Goal: Information Seeking & Learning: Learn about a topic

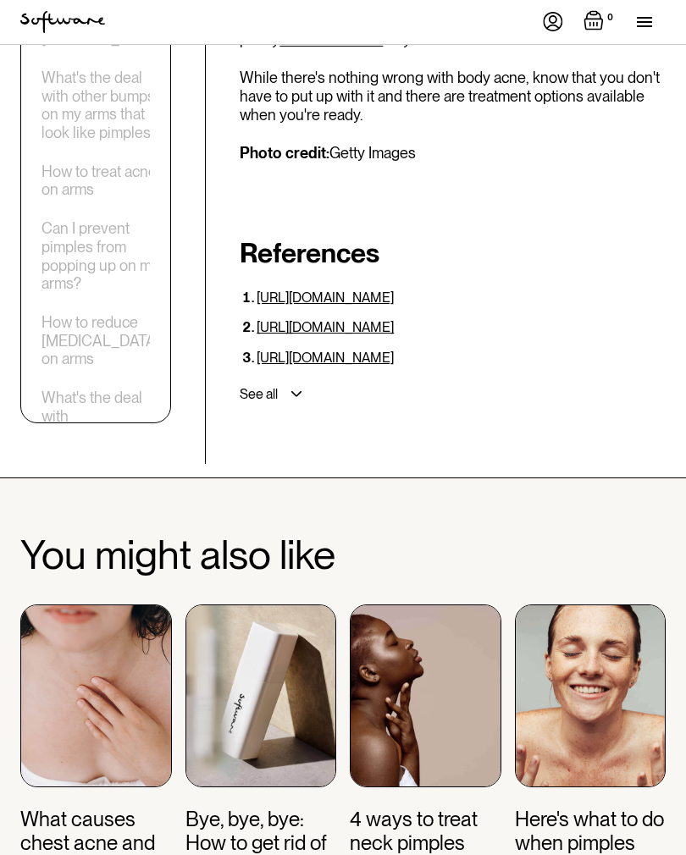
scroll to position [6138, 0]
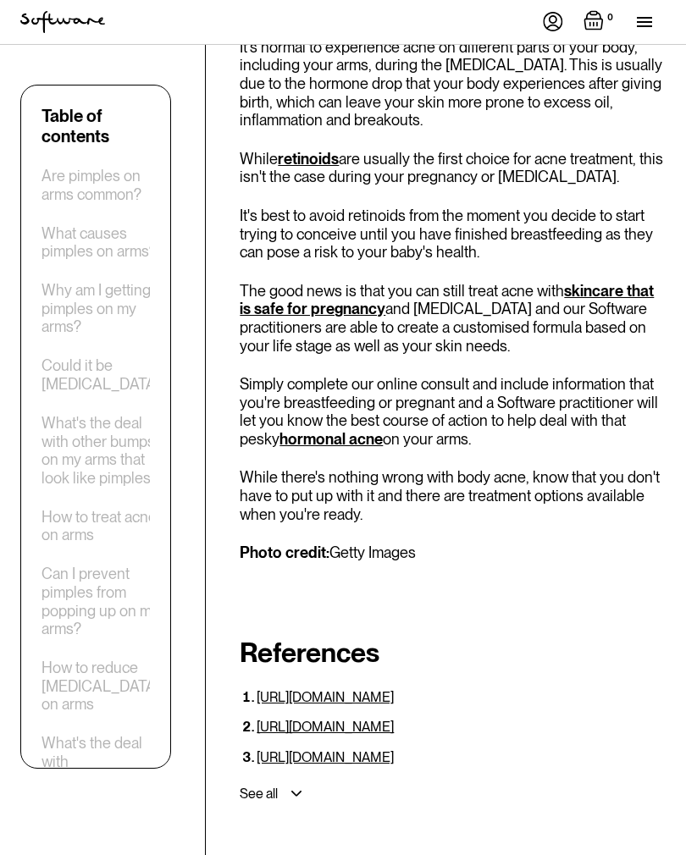
click at [75, 508] on div "How to treat acne on arms" at bounding box center [104, 526] width 126 height 36
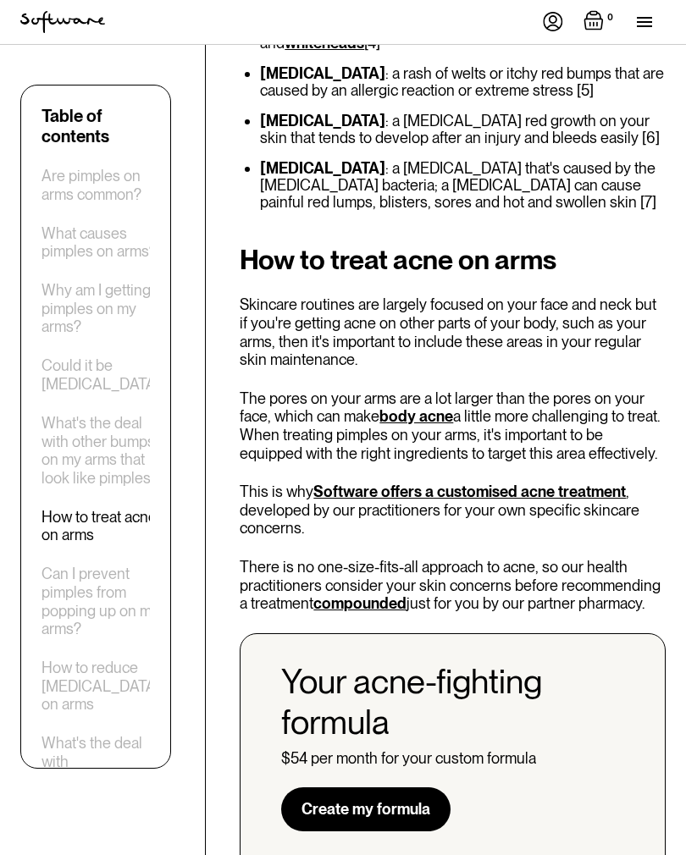
scroll to position [2889, 0]
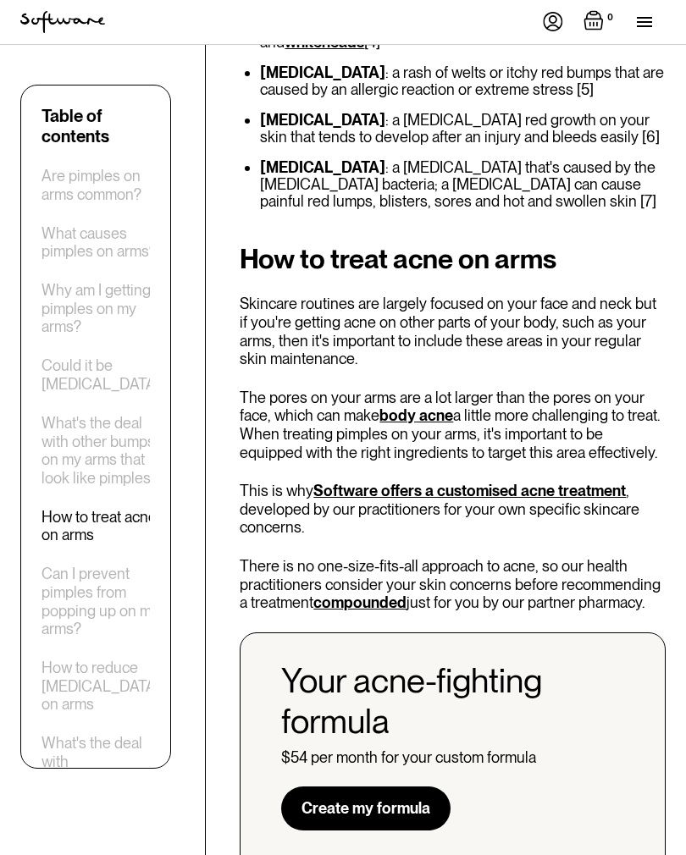
click at [475, 482] on link "Software offers a customised acne treatment" at bounding box center [469, 491] width 312 height 18
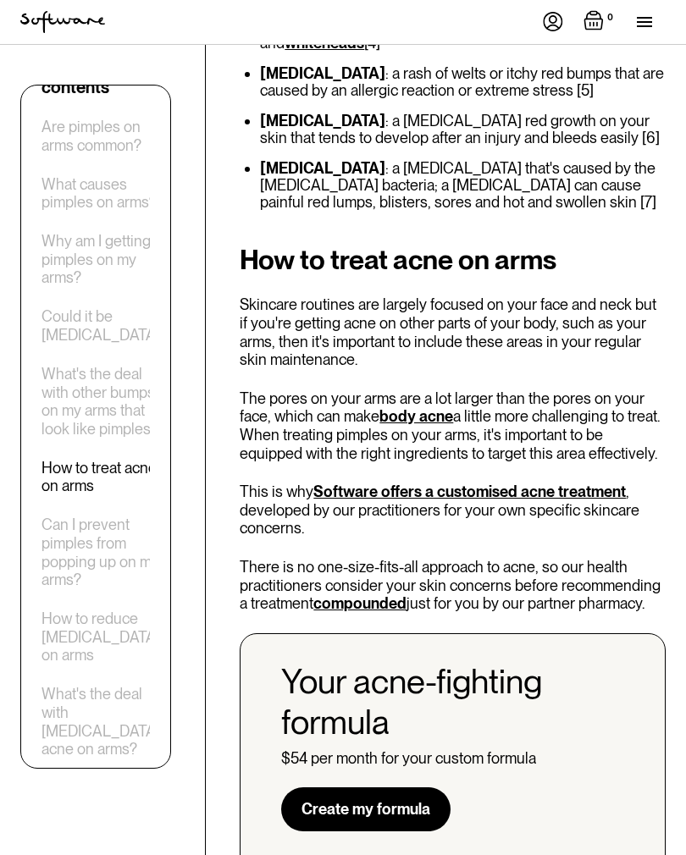
scroll to position [48, 0]
click at [109, 737] on div "What's the deal with [MEDICAL_DATA] acne on arms?" at bounding box center [104, 722] width 126 height 73
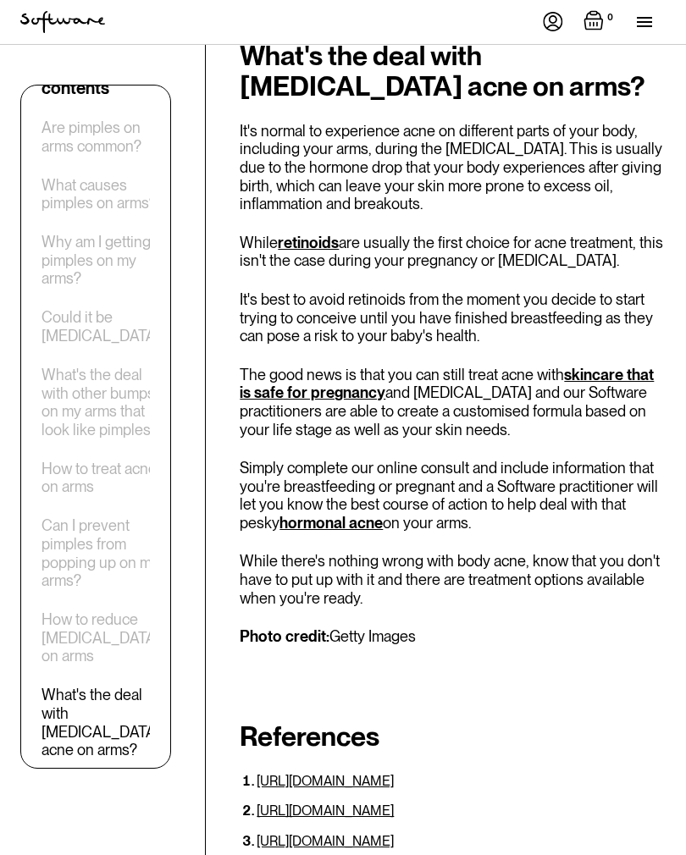
scroll to position [5687, 0]
click at [111, 615] on div "How to reduce [MEDICAL_DATA] on arms" at bounding box center [104, 637] width 126 height 55
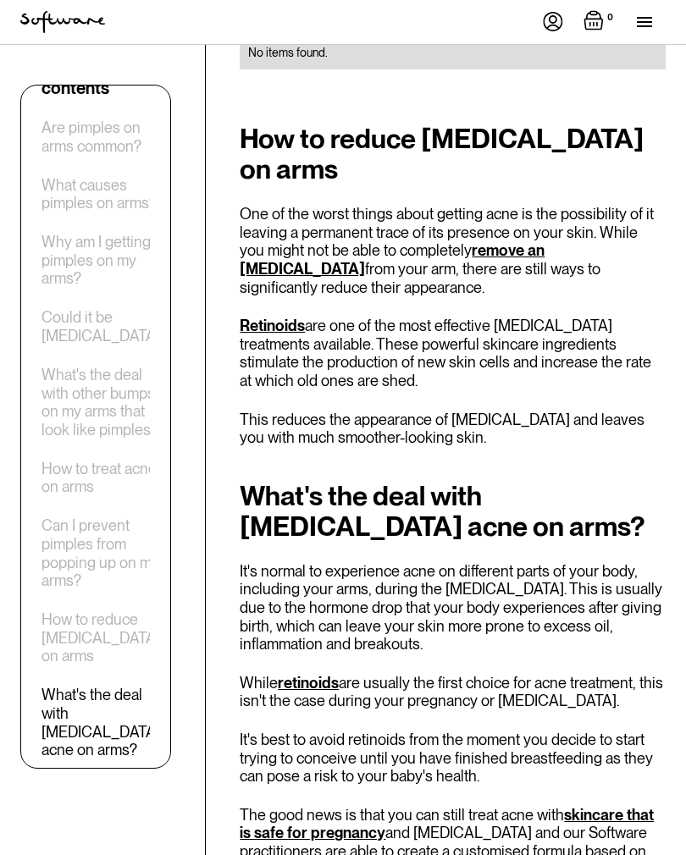
scroll to position [5174, 0]
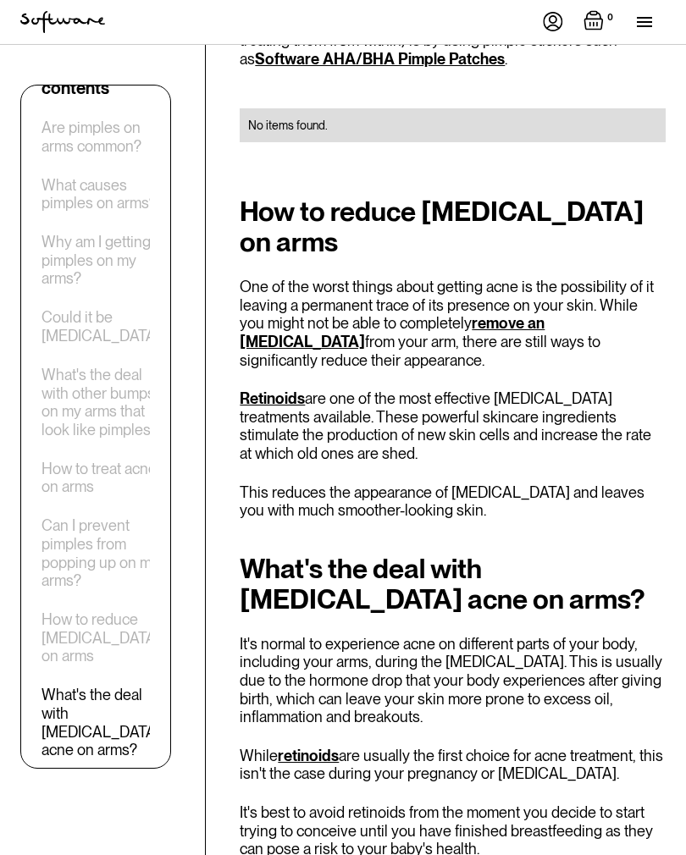
click at [516, 314] on link "remove an [MEDICAL_DATA]" at bounding box center [392, 332] width 305 height 36
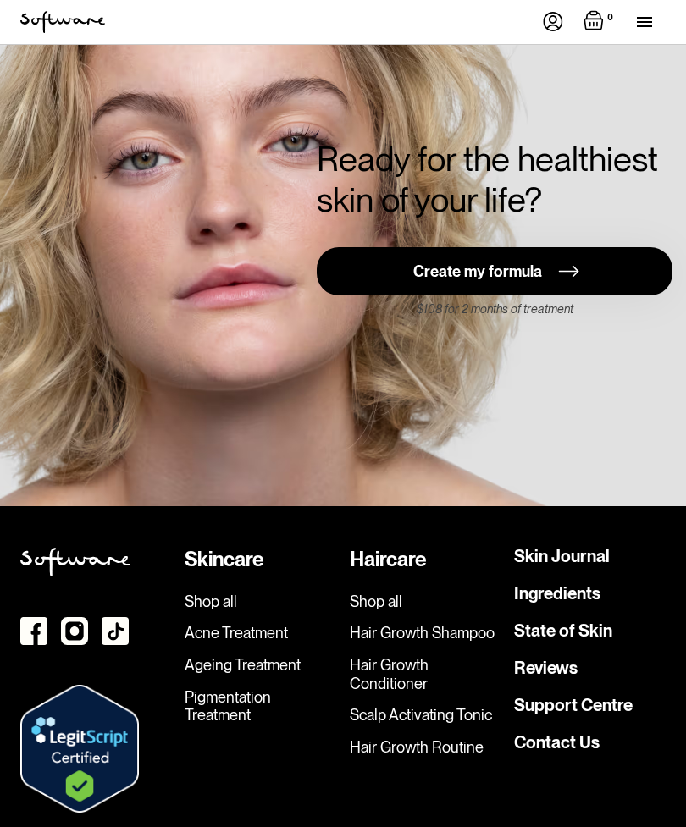
scroll to position [4139, 0]
